Goal: Task Accomplishment & Management: Manage account settings

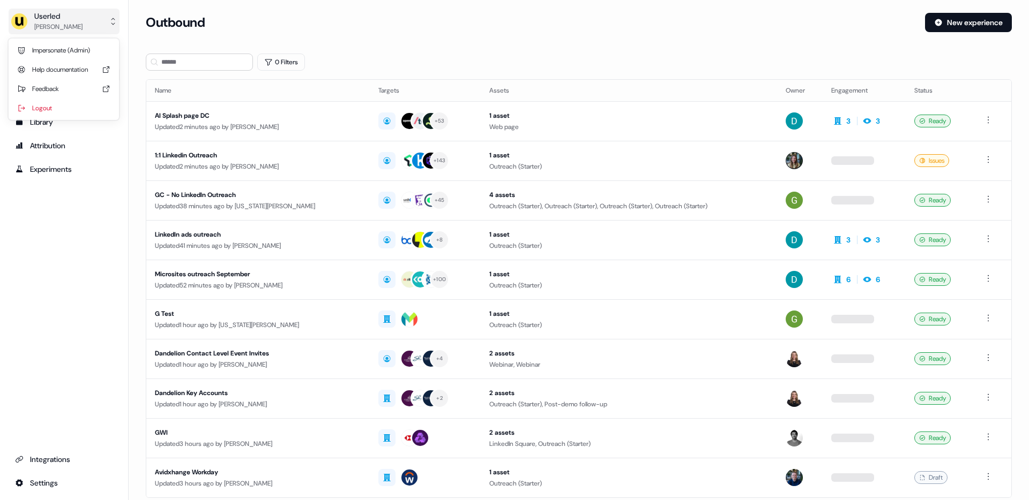
click at [66, 16] on div "Userled" at bounding box center [58, 16] width 48 height 11
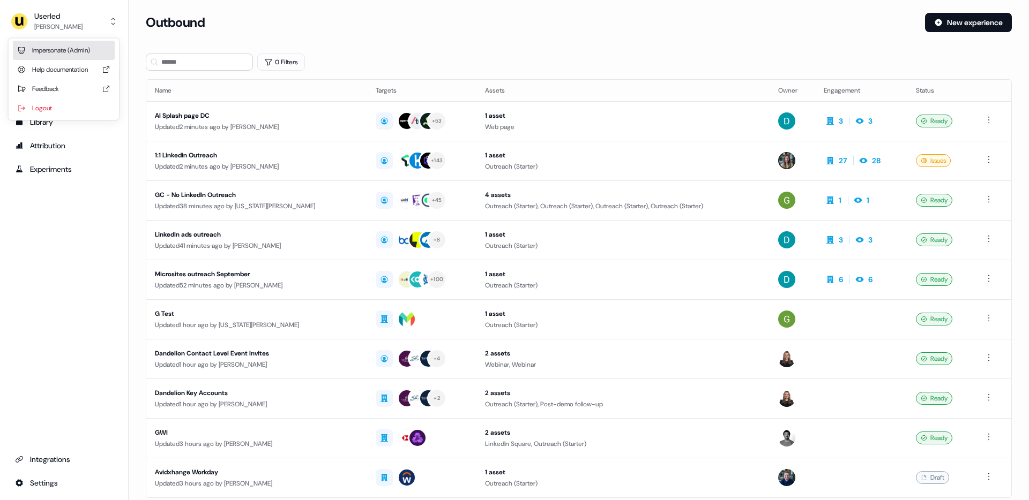
click at [59, 46] on div "Impersonate (Admin)" at bounding box center [64, 50] width 102 height 19
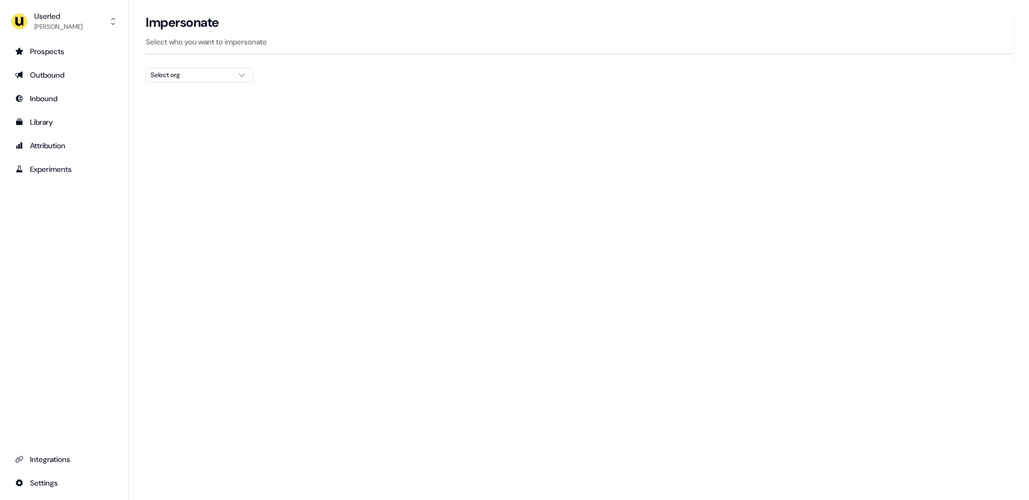
click at [162, 73] on div "Select org" at bounding box center [191, 75] width 80 height 11
type input "****"
click at [183, 111] on div "AffiniPay" at bounding box center [199, 113] width 106 height 17
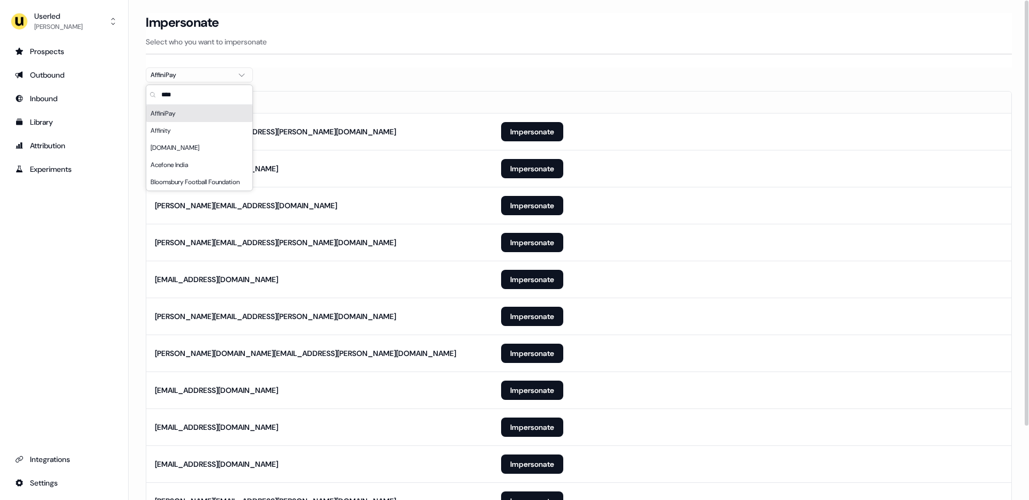
click at [434, 75] on section "Loading... Impersonate Select who you want to impersonate AffiniPay Email [PERS…" at bounding box center [579, 300] width 900 height 574
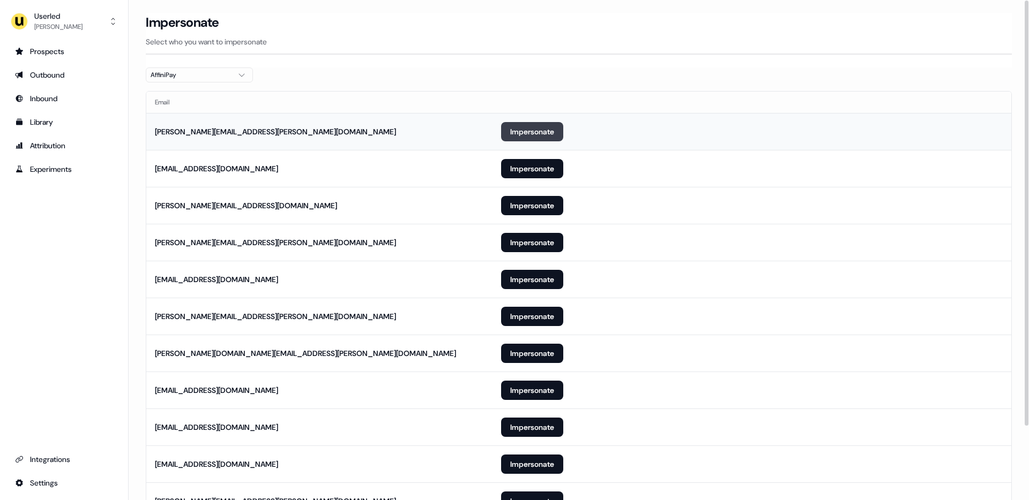
click at [514, 133] on button "Impersonate" at bounding box center [532, 131] width 62 height 19
